Goal: Go to known website: Go to known website

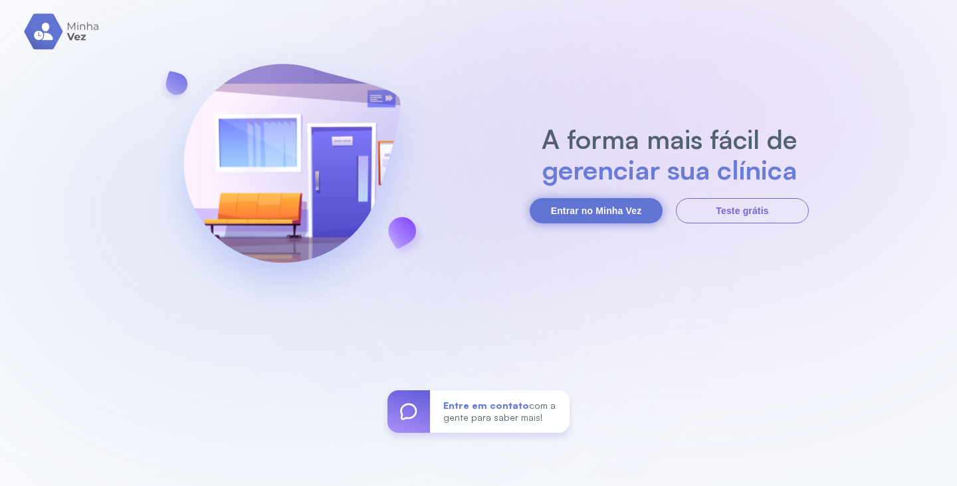
click at [606, 203] on button "Entrar no Minha Vez" at bounding box center [595, 210] width 133 height 25
